Goal: Navigation & Orientation: Find specific page/section

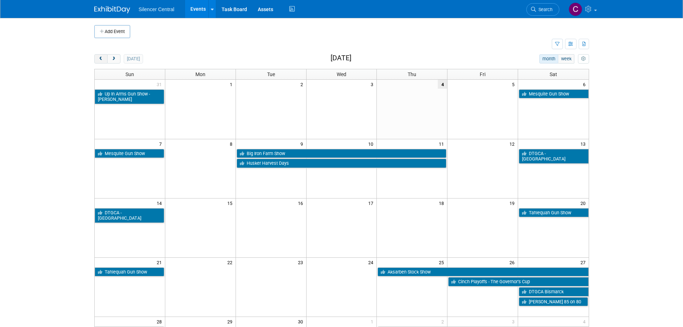
click at [96, 60] on button "prev" at bounding box center [100, 58] width 13 height 9
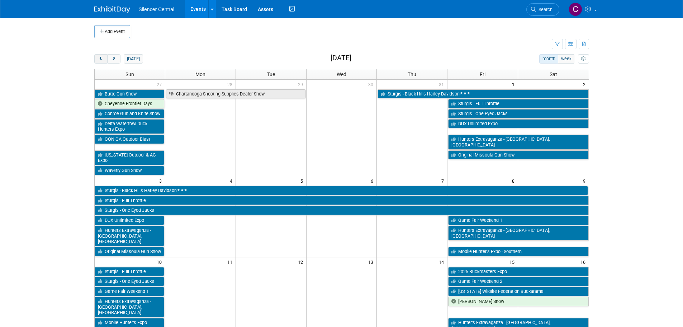
click at [96, 60] on button "prev" at bounding box center [100, 58] width 13 height 9
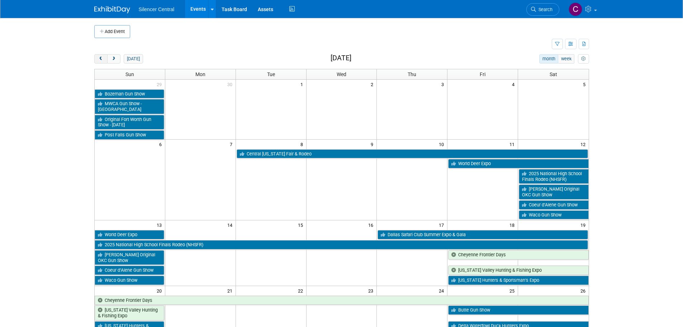
click at [96, 60] on button "prev" at bounding box center [100, 58] width 13 height 9
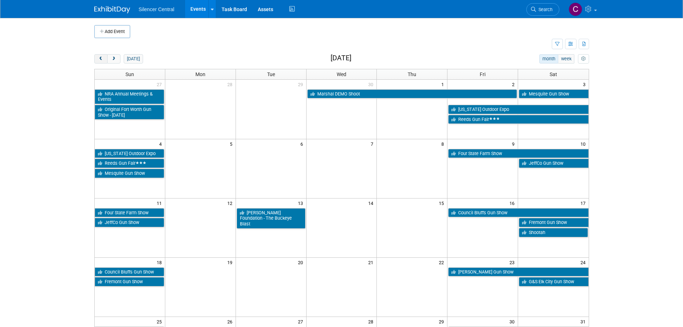
click at [96, 60] on button "prev" at bounding box center [100, 58] width 13 height 9
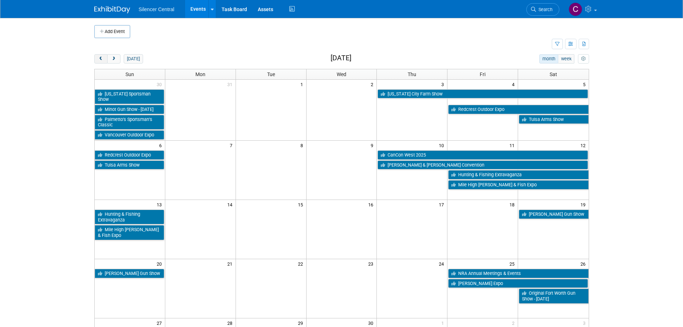
click at [96, 60] on button "prev" at bounding box center [100, 58] width 13 height 9
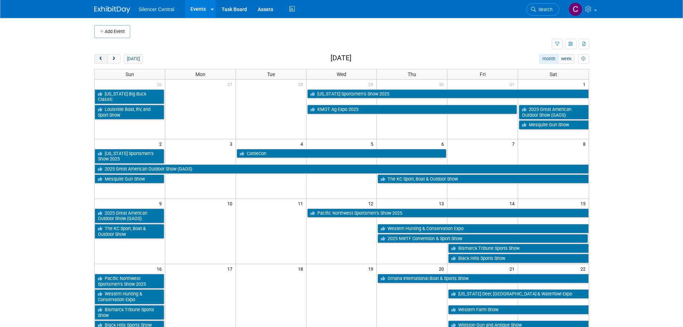
click at [96, 60] on button "prev" at bounding box center [100, 58] width 13 height 9
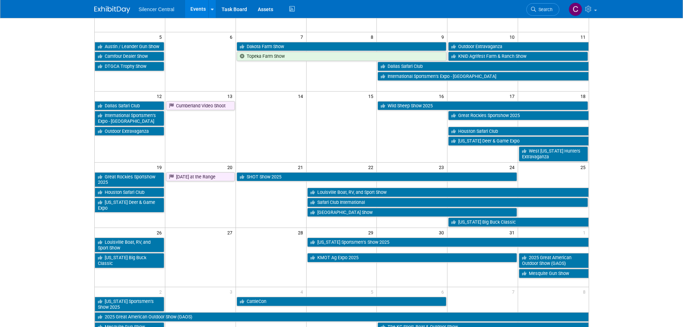
scroll to position [108, 0]
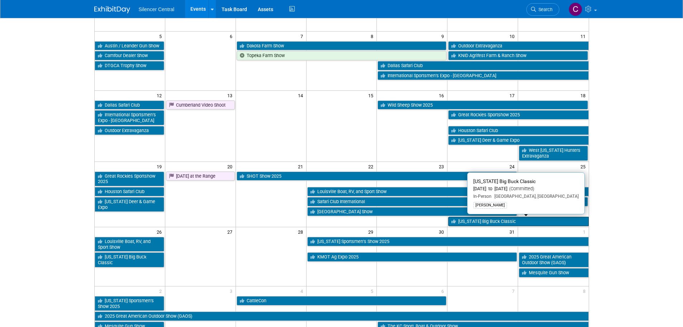
click at [464, 219] on link "Arkansas Big Buck Classic" at bounding box center [518, 221] width 140 height 9
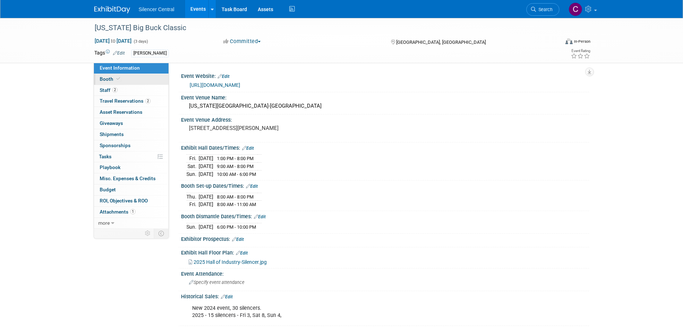
click at [131, 81] on link "Booth" at bounding box center [131, 79] width 75 height 11
